Goal: Find specific page/section

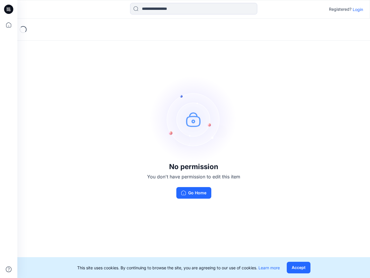
click at [185, 139] on img at bounding box center [193, 119] width 87 height 87
click at [9, 9] on icon at bounding box center [9, 9] width 2 height 0
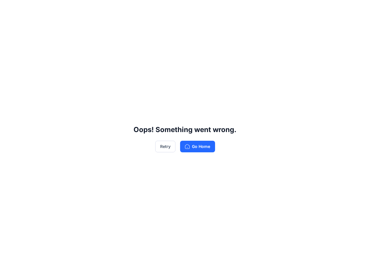
click at [9, 25] on div "Oops! Something went wrong. Retry Go Home" at bounding box center [185, 139] width 370 height 278
click at [9, 269] on div "Oops! Something went wrong. Retry Go Home" at bounding box center [185, 139] width 370 height 278
click at [194, 9] on div "Oops! Something went wrong. Retry Go Home" at bounding box center [185, 139] width 370 height 278
click at [358, 9] on div "Oops! Something went wrong. Retry Go Home" at bounding box center [185, 139] width 370 height 278
click at [299, 267] on div "Oops! Something went wrong. Retry Go Home" at bounding box center [185, 139] width 370 height 278
